Goal: Task Accomplishment & Management: Manage account settings

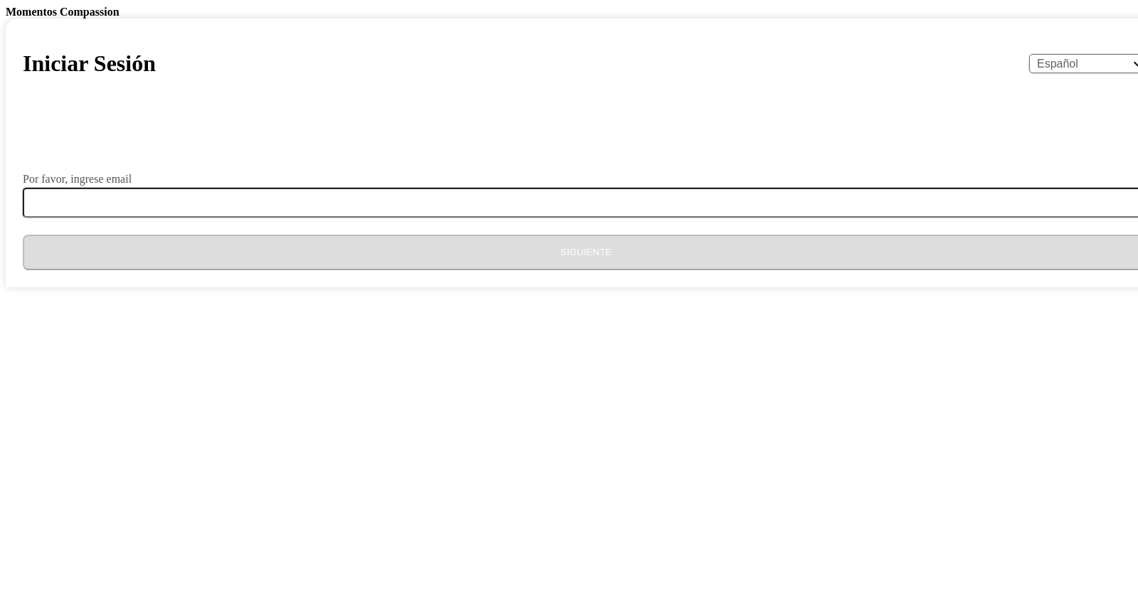
select select "es"
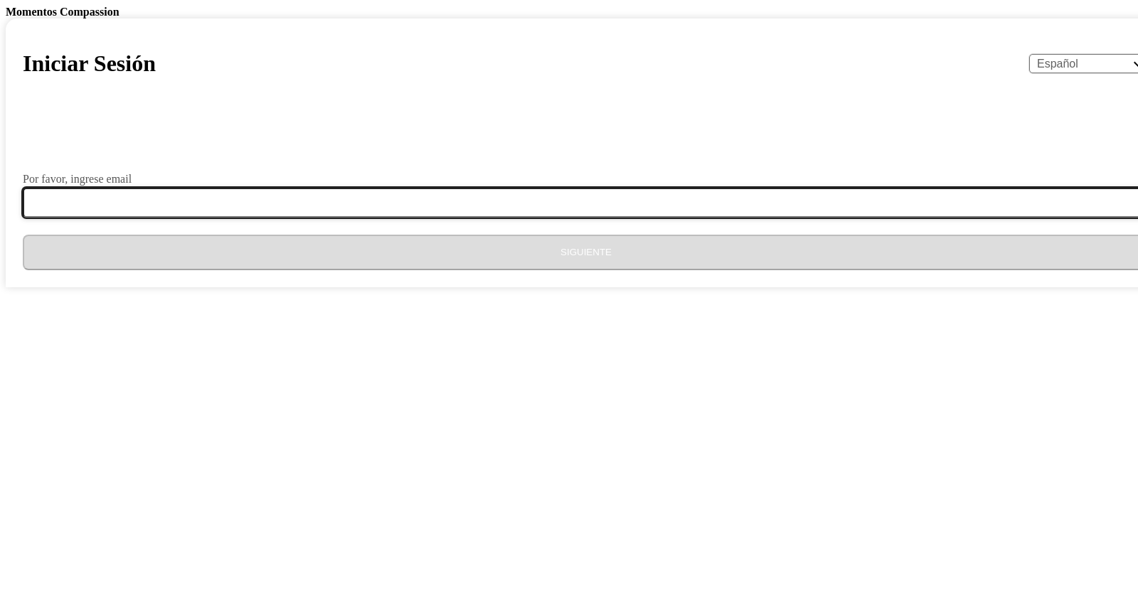
click at [482, 218] on input "Por favor, ingrese email" at bounding box center [595, 203] width 1144 height 30
type input "[EMAIL_ADDRESS][DOMAIN_NAME]"
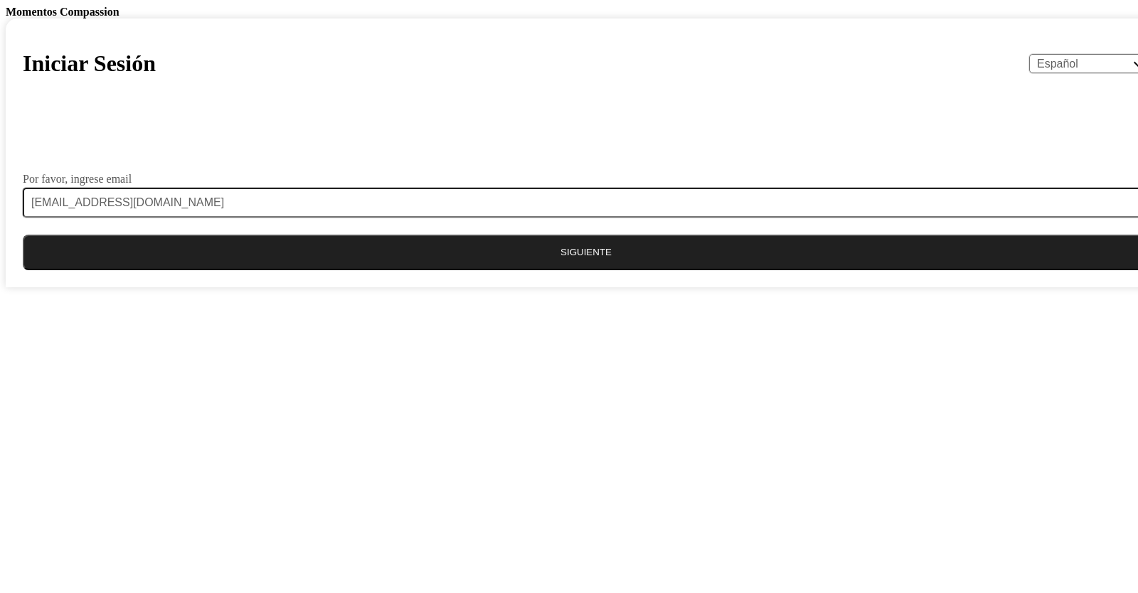
click at [528, 270] on button "Siguiente" at bounding box center [586, 253] width 1127 height 36
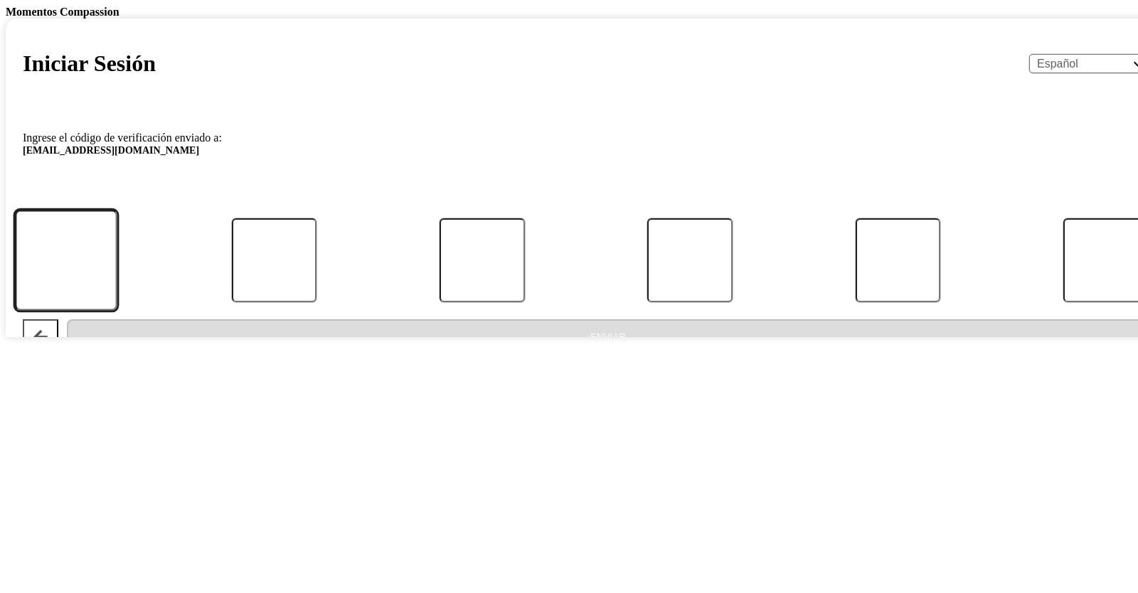
click at [117, 310] on input "Código" at bounding box center [66, 260] width 102 height 100
type input "3"
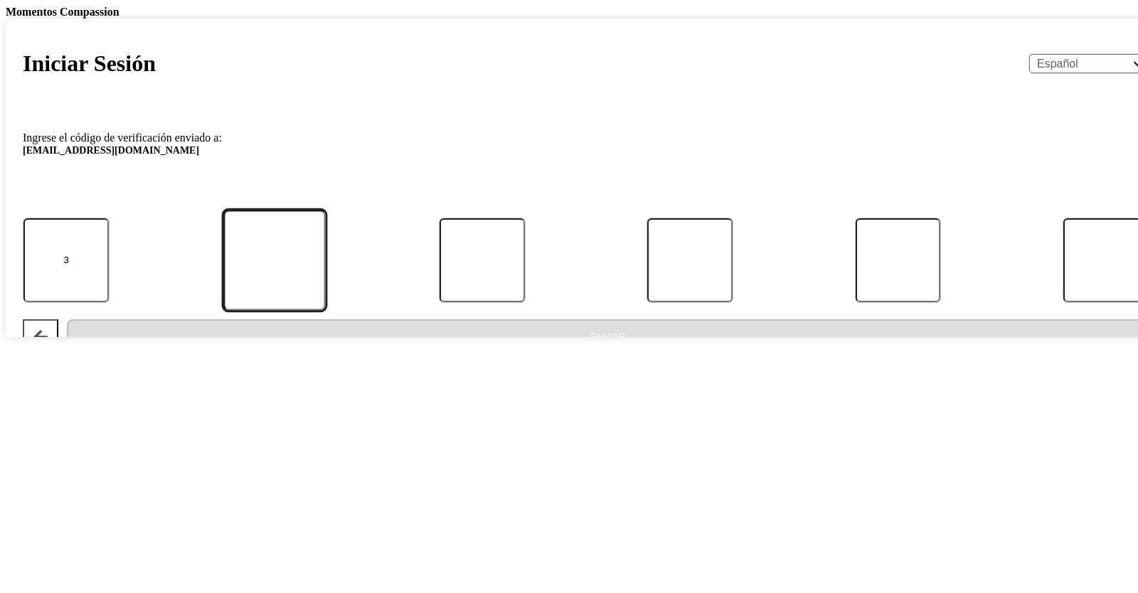
type input "1"
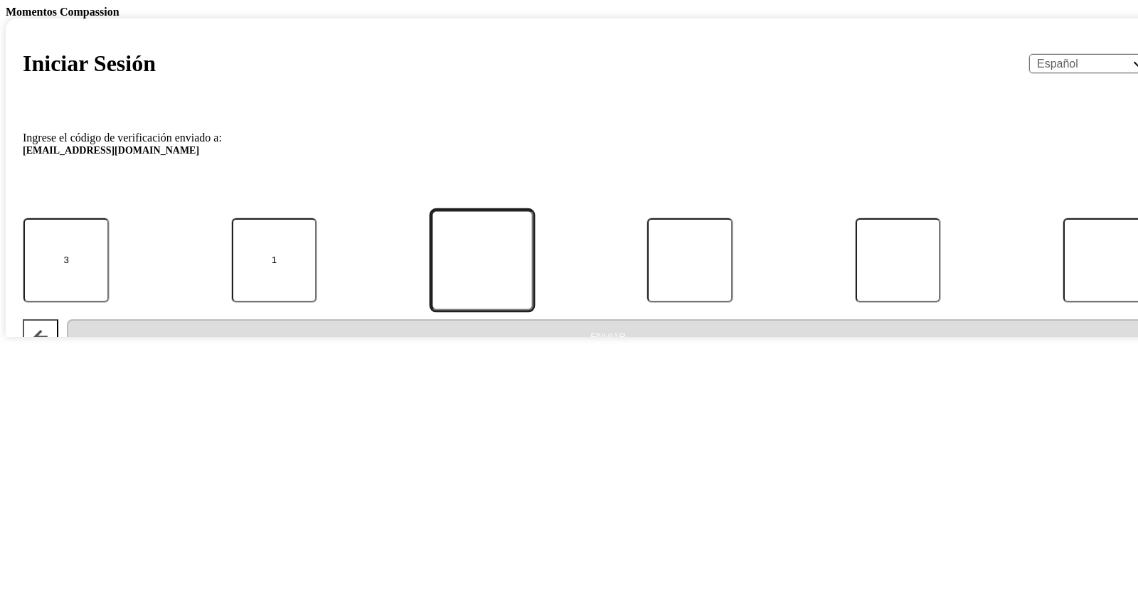
type input "5"
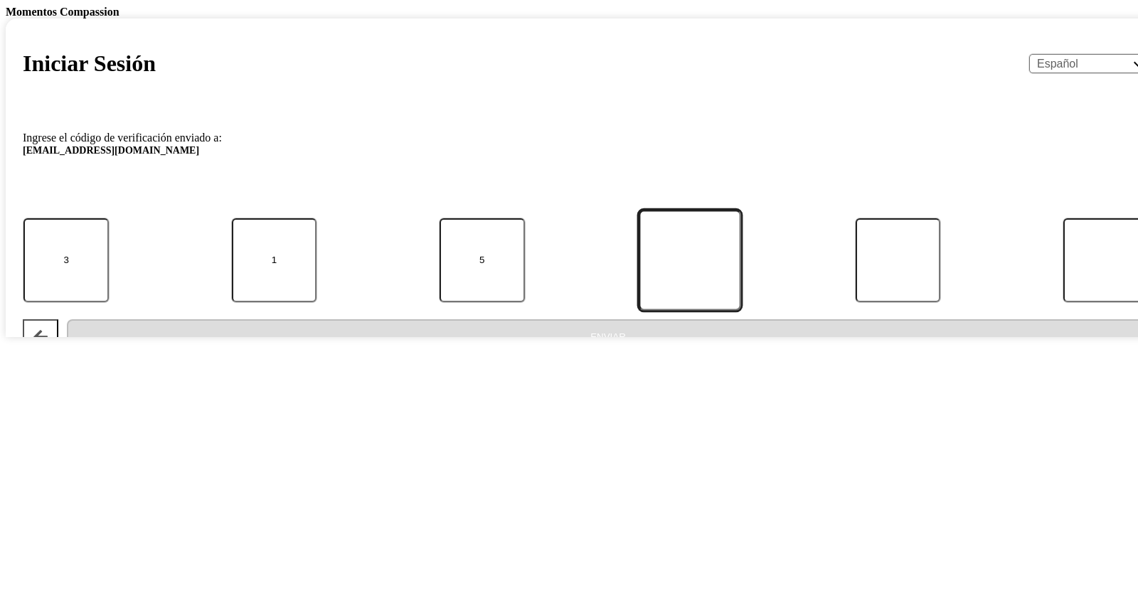
type input "5"
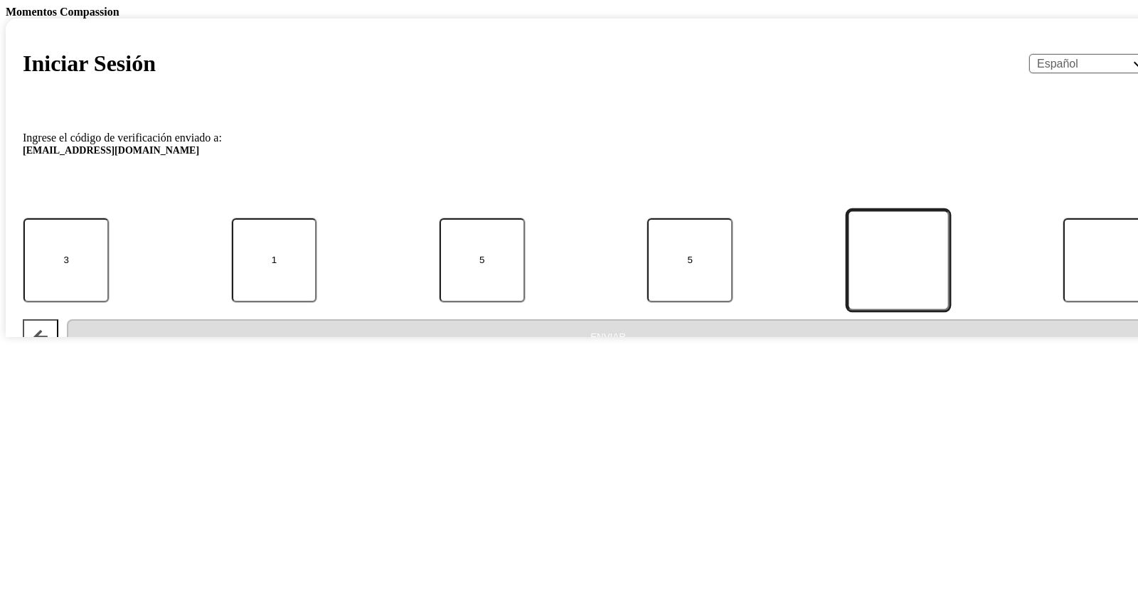
type input "1"
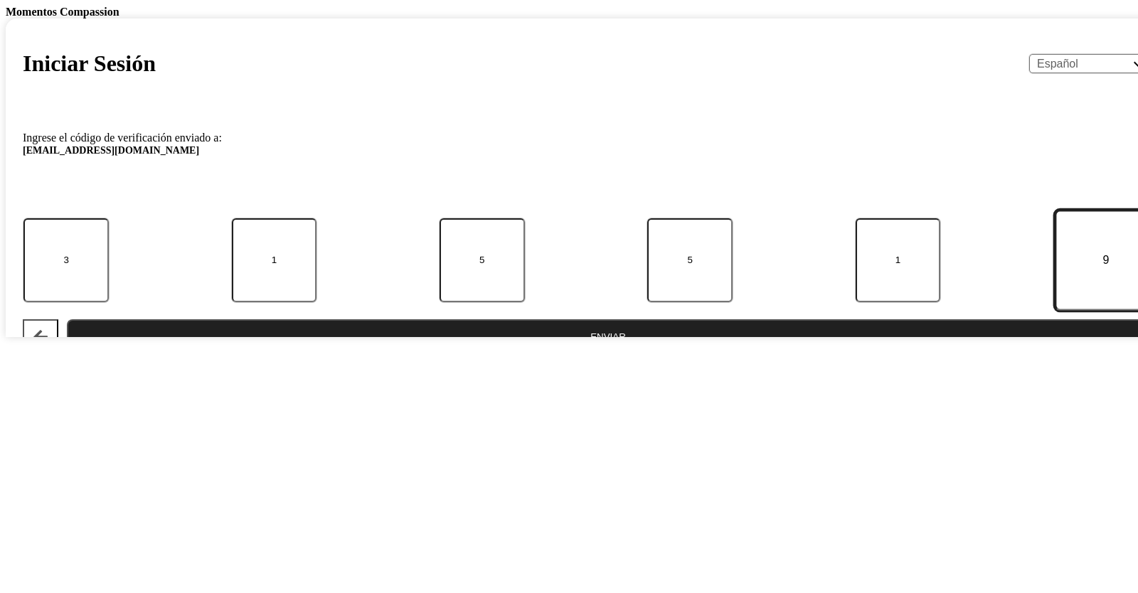
type input "9"
click at [580, 355] on button "Enviar" at bounding box center [608, 337] width 1082 height 36
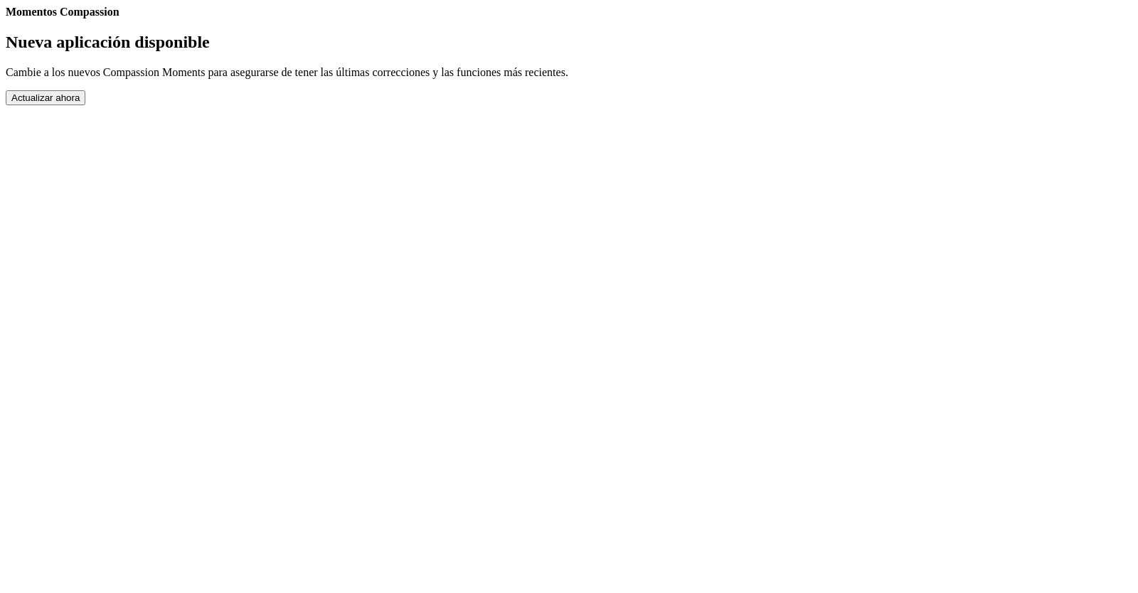
click at [85, 105] on button "Actualizar ahora" at bounding box center [46, 97] width 80 height 15
